Goal: Information Seeking & Learning: Check status

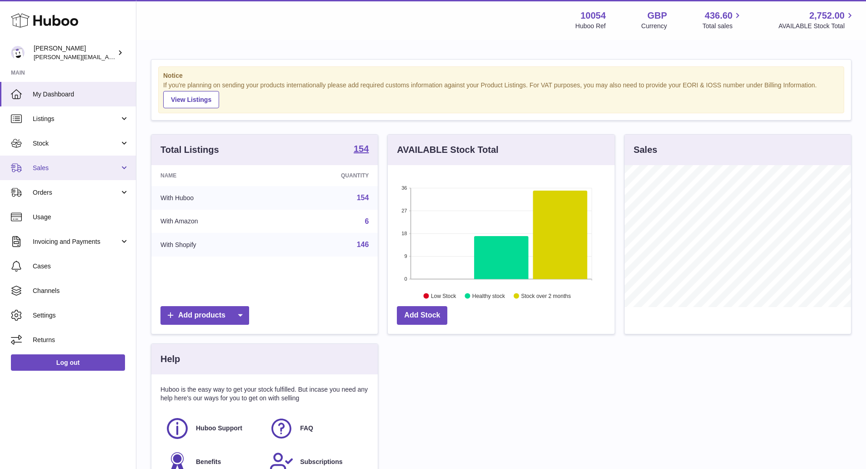
click at [64, 160] on link "Sales" at bounding box center [68, 167] width 136 height 25
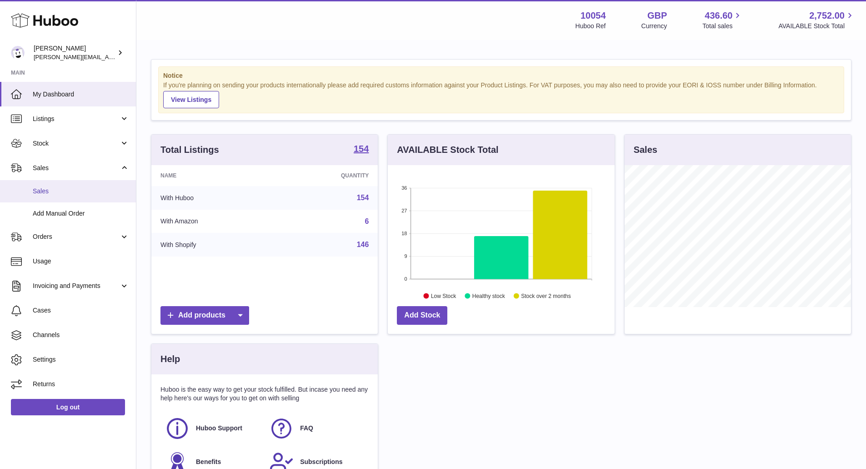
click at [72, 197] on link "Sales" at bounding box center [68, 191] width 136 height 22
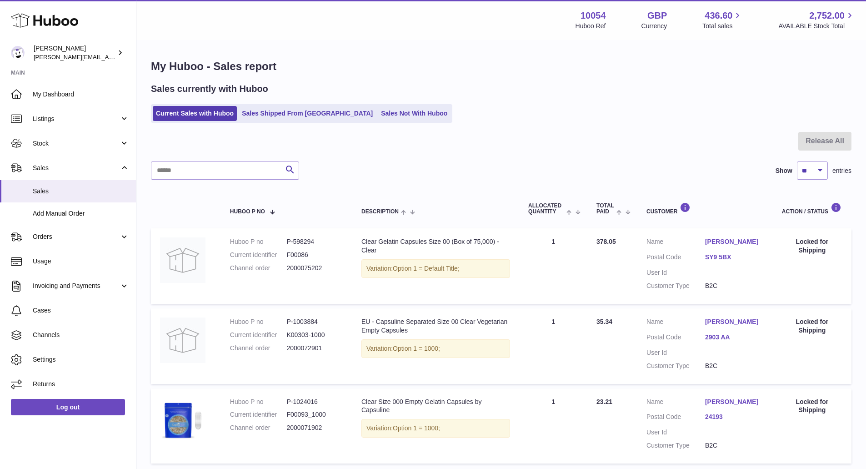
click at [379, 112] on link "Sales Not With Huboo" at bounding box center [414, 113] width 73 height 15
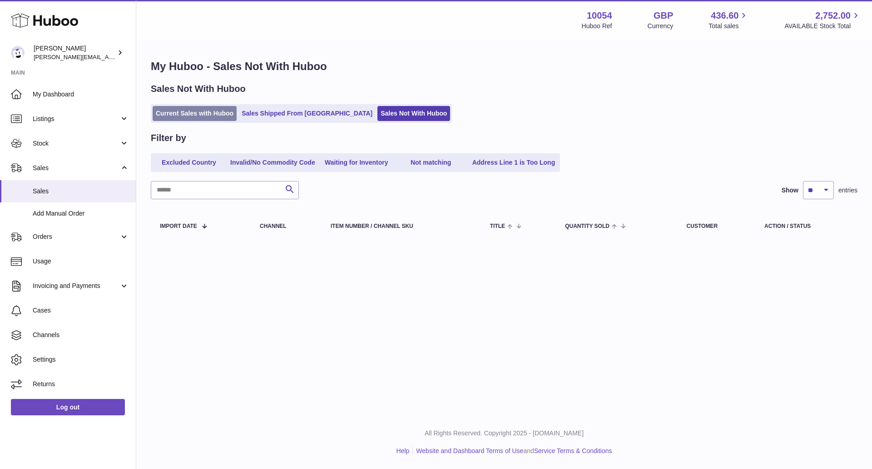
click at [169, 111] on link "Current Sales with Huboo" at bounding box center [195, 113] width 84 height 15
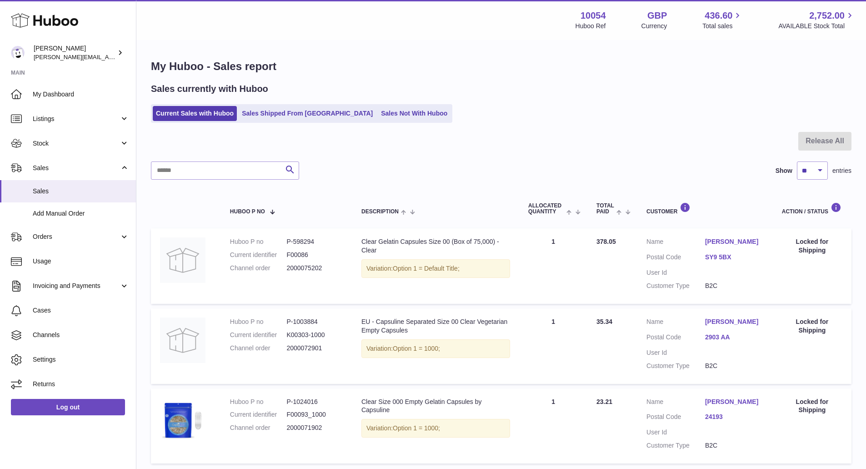
drag, startPoint x: 238, startPoint y: 267, endPoint x: 339, endPoint y: 267, distance: 101.3
click at [339, 267] on dl "Huboo P no P-598294 Current identifier F00086 Channel order 2000075202" at bounding box center [286, 257] width 113 height 40
